Goal: Information Seeking & Learning: Learn about a topic

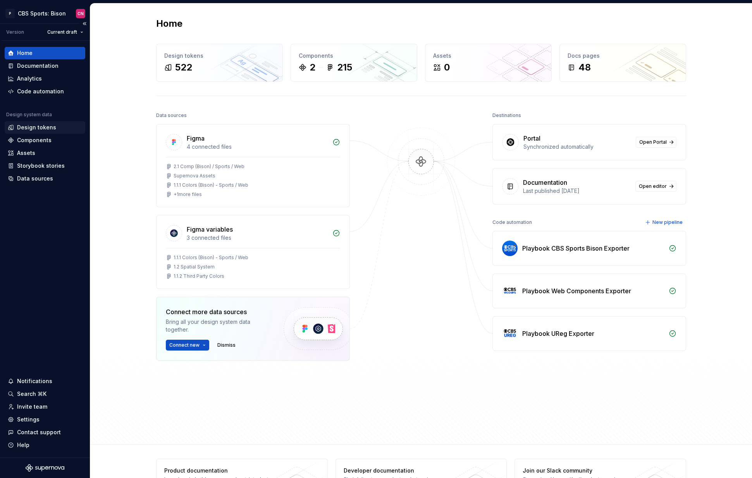
click at [38, 129] on div "Design tokens" at bounding box center [36, 128] width 39 height 8
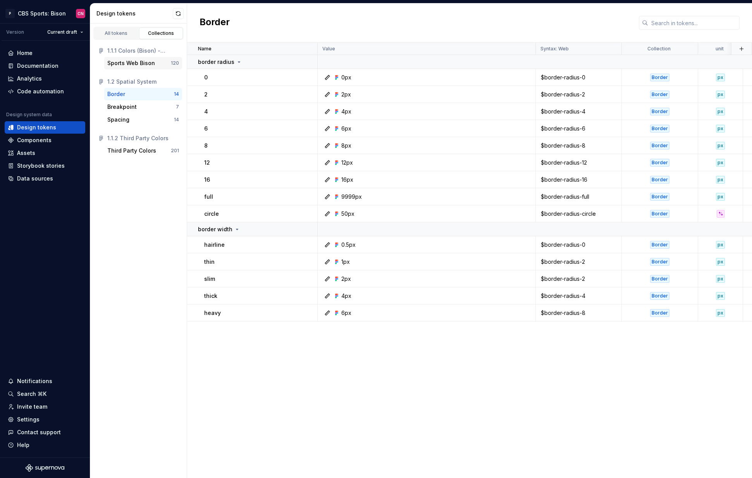
click at [129, 62] on div "Sports Web Bison" at bounding box center [131, 63] width 48 height 8
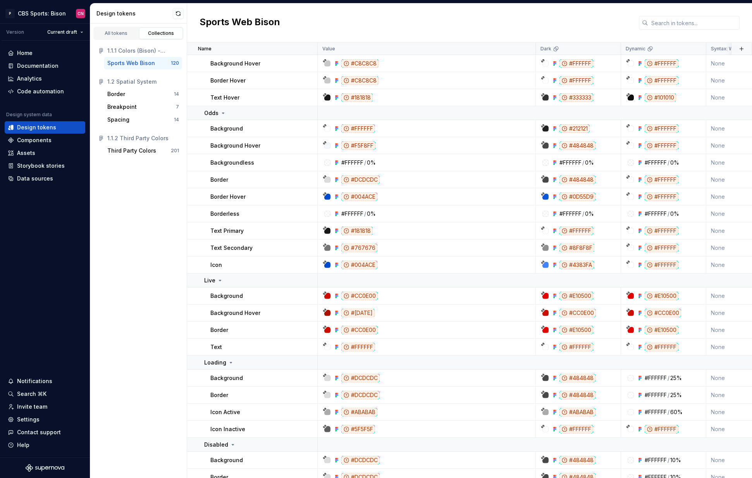
scroll to position [1958, 0]
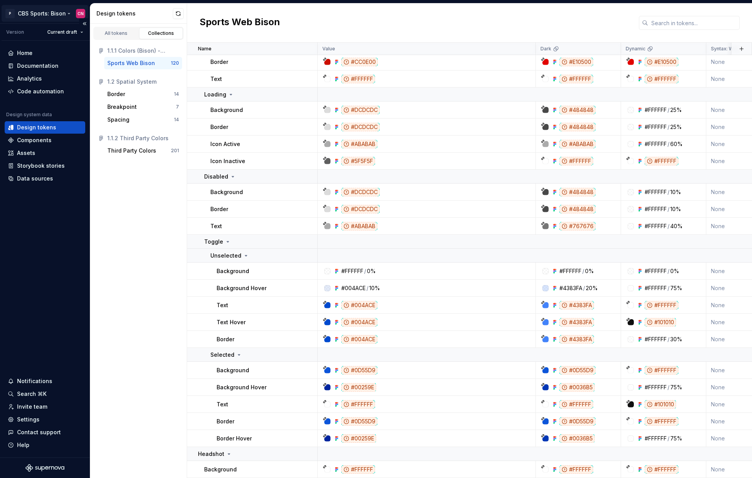
click at [48, 13] on html "P CBS Sports: Bison CN Version Current draft Home Documentation Analytics Code …" at bounding box center [376, 239] width 752 height 478
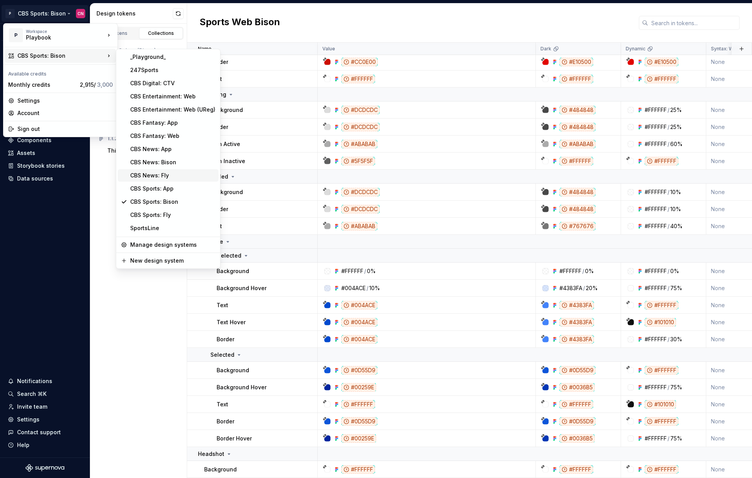
click at [177, 175] on div "CBS News: Fly" at bounding box center [172, 176] width 85 height 8
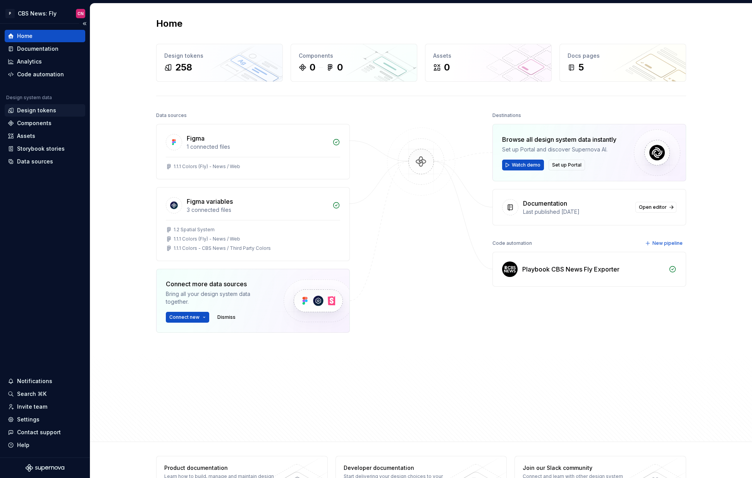
click at [32, 114] on div "Design tokens" at bounding box center [36, 111] width 39 height 8
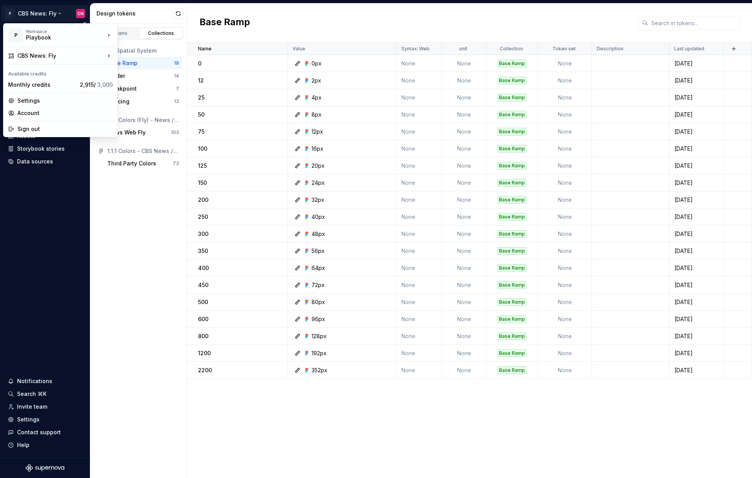
click at [45, 11] on html "P CBS News: Fly CN Home Documentation Analytics Code automation Design system d…" at bounding box center [376, 239] width 752 height 478
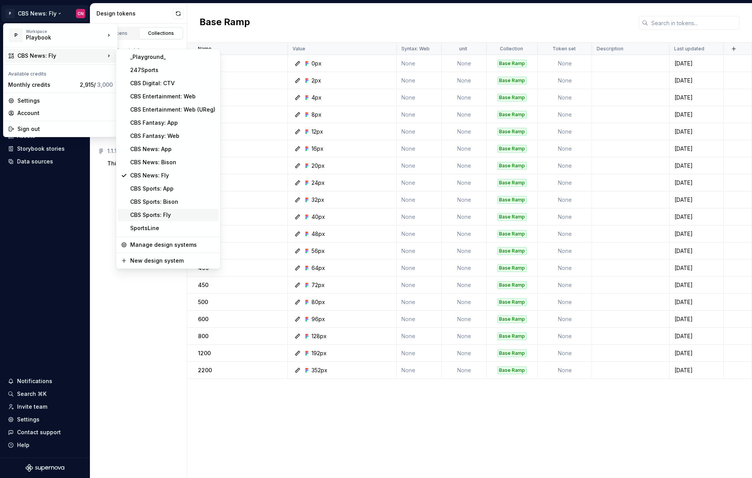
click at [168, 214] on div "CBS Sports: Fly" at bounding box center [172, 215] width 85 height 8
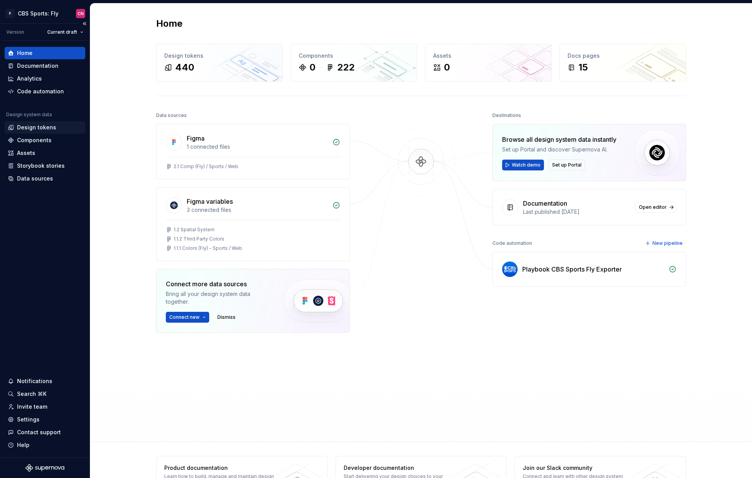
click at [39, 130] on div "Design tokens" at bounding box center [36, 128] width 39 height 8
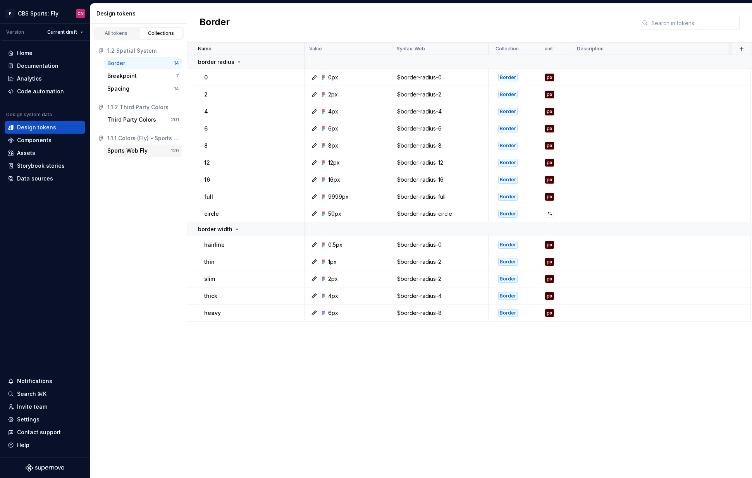
click at [138, 152] on div "Sports Web Fly" at bounding box center [127, 151] width 40 height 8
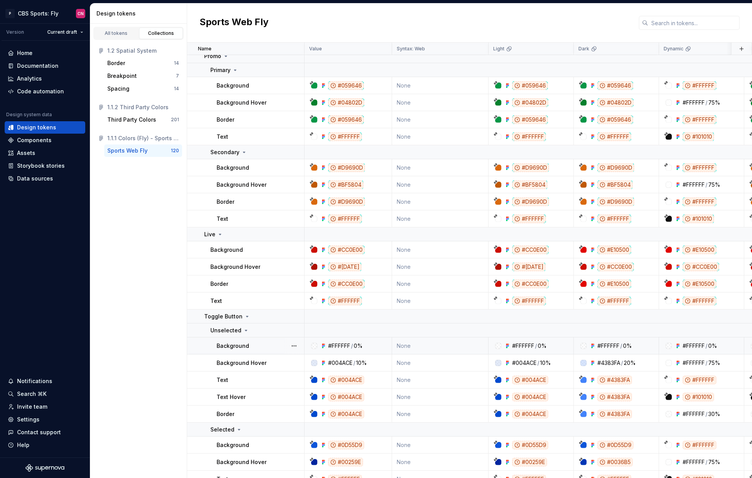
scroll to position [1972, 0]
